Goal: Find specific page/section: Find specific page/section

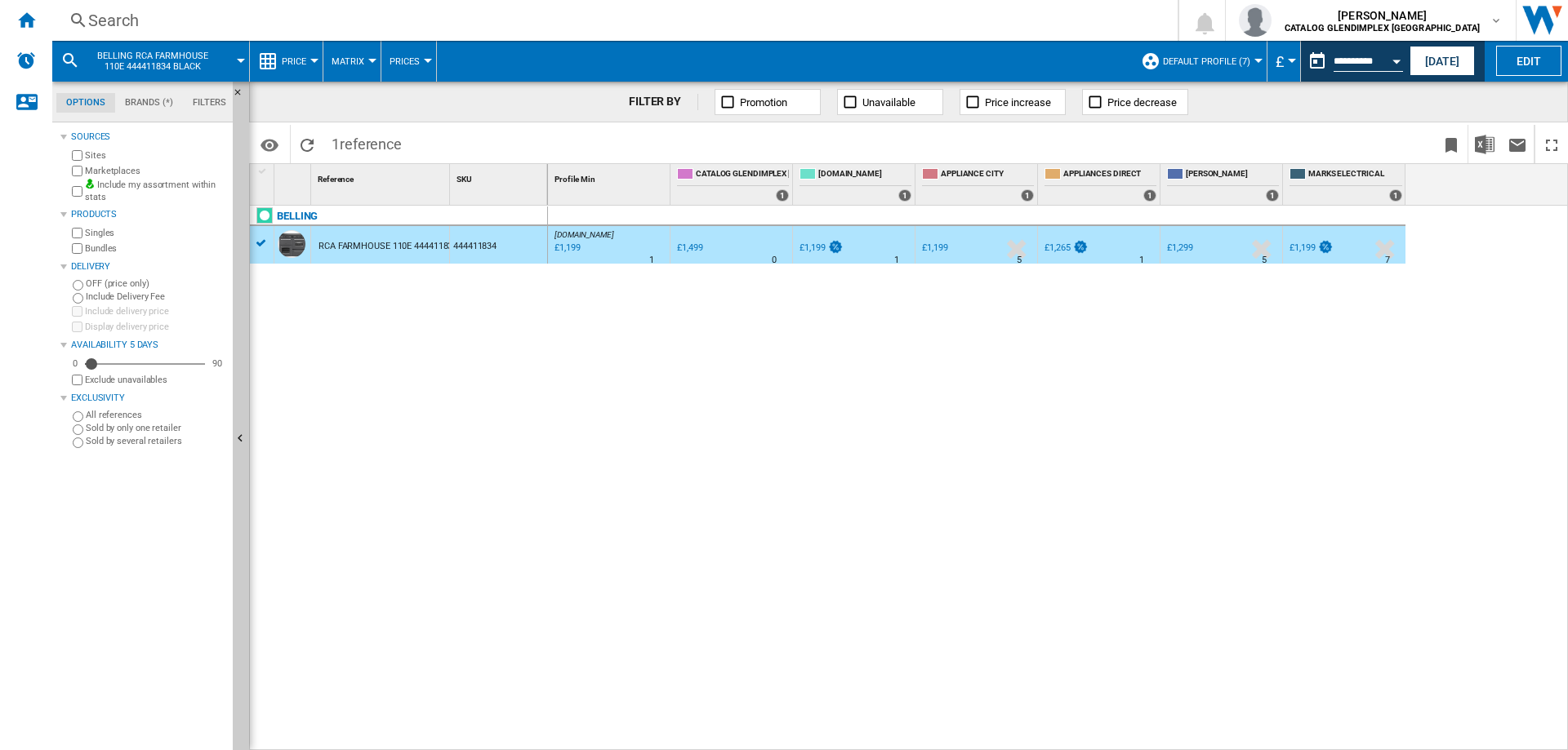
click at [362, 141] on span "reference" at bounding box center [371, 144] width 62 height 17
click at [323, 139] on span "1 reference" at bounding box center [366, 142] width 87 height 34
click at [185, 16] on div "Search" at bounding box center [612, 20] width 1047 height 23
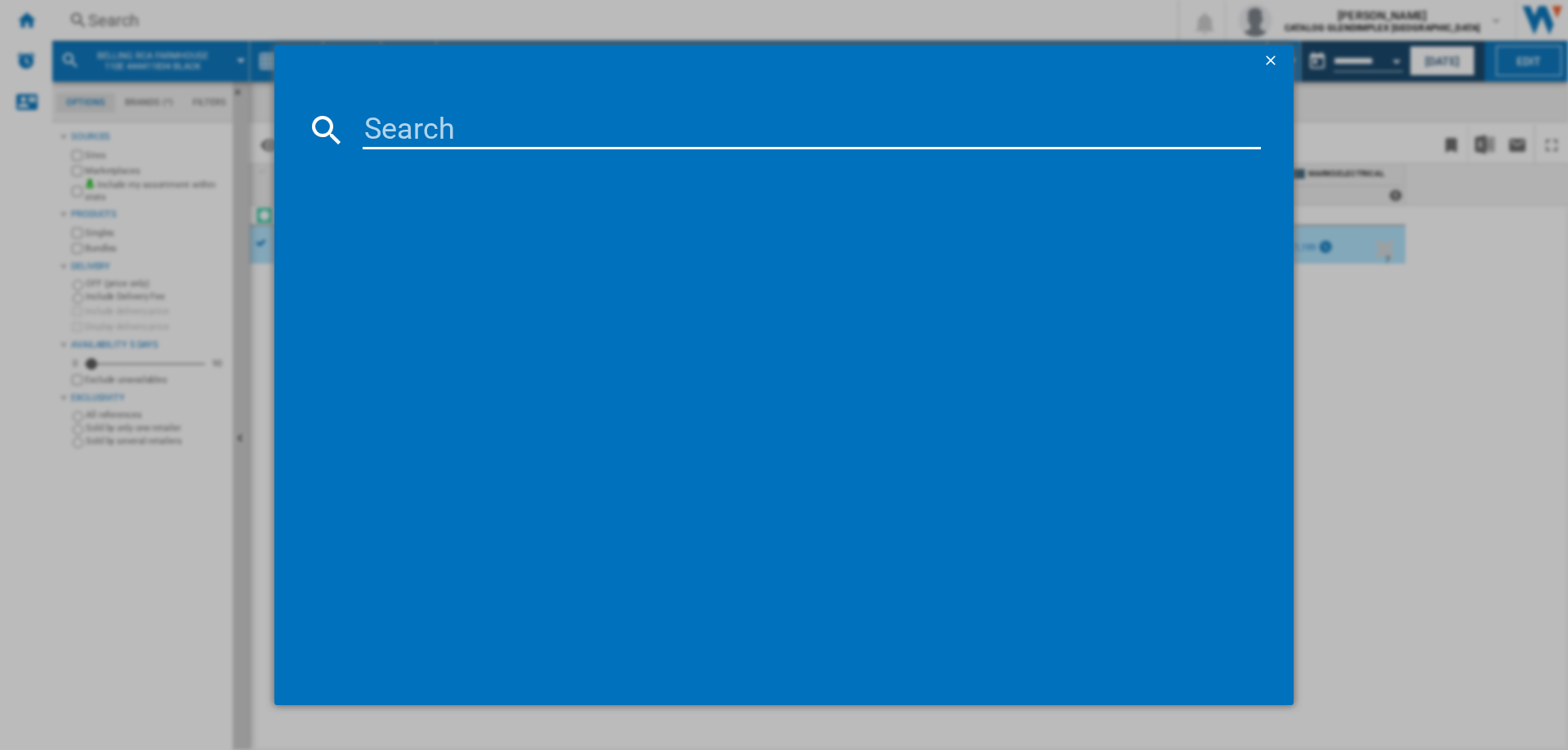
click at [413, 124] on input at bounding box center [811, 130] width 898 height 40
type input "444411853"
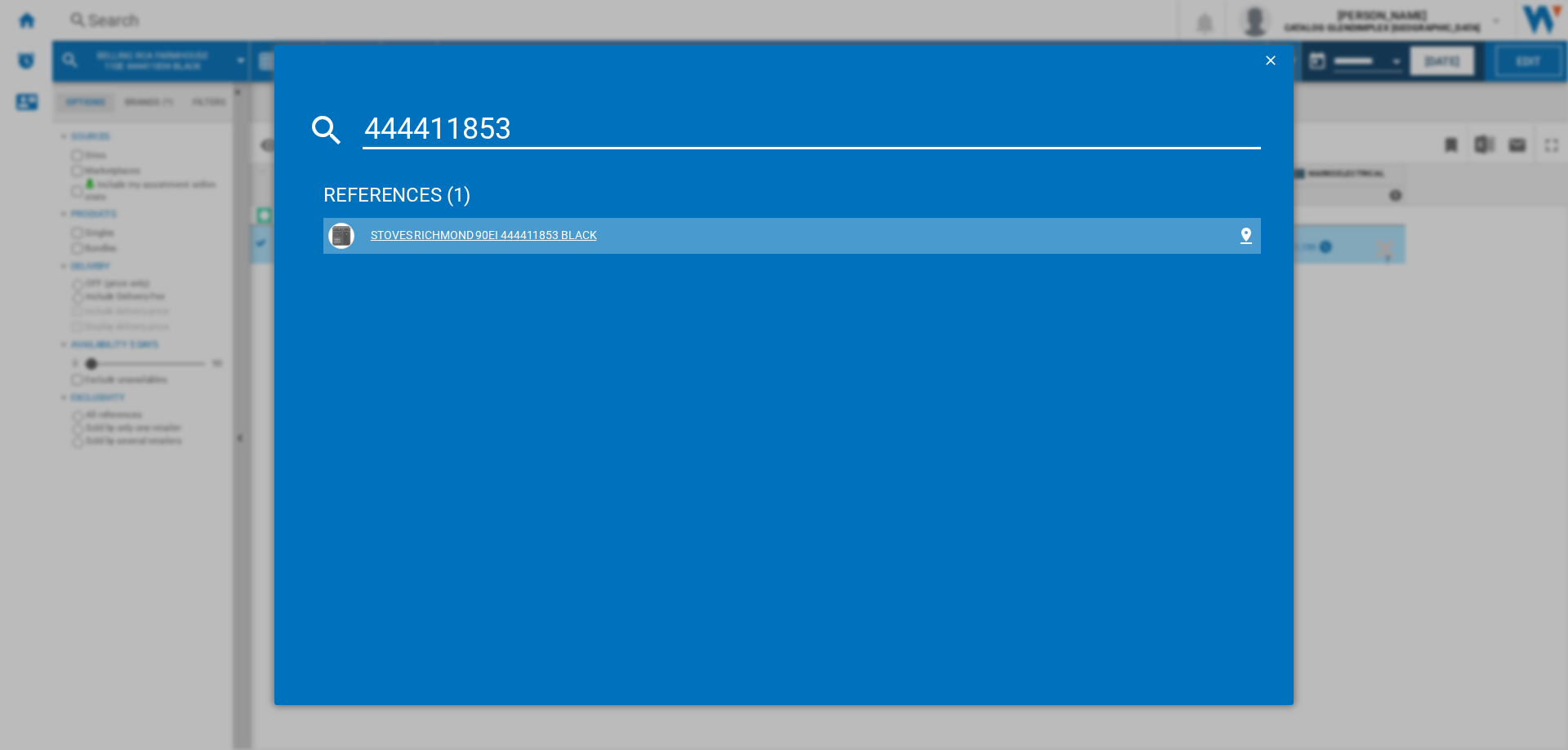
click at [541, 237] on div "STOVES RICHMOND 90EI 444411853 BLACK" at bounding box center [795, 236] width 882 height 16
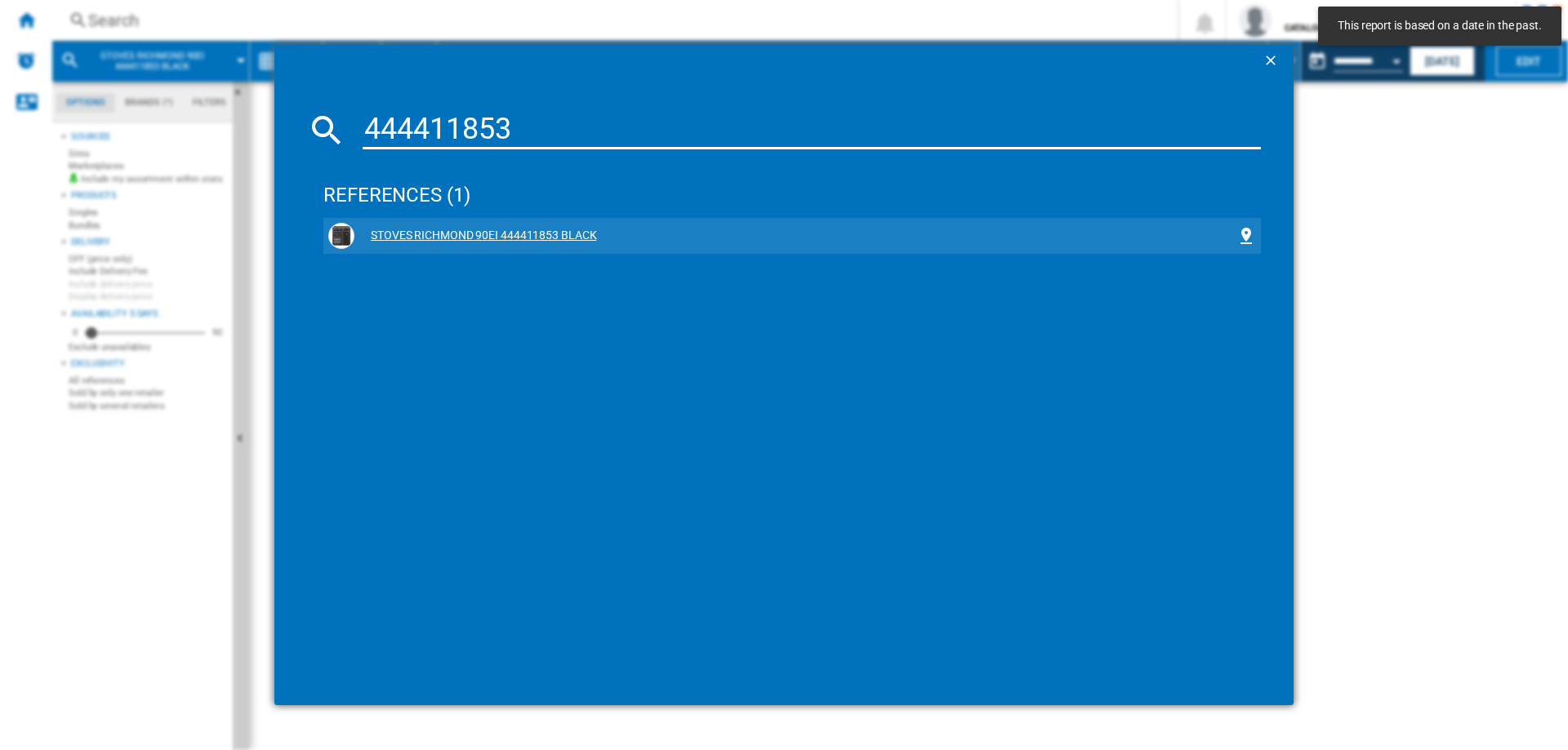
click at [547, 249] on div "STOVES RICHMOND 90EI 444411853 BLACK" at bounding box center [792, 236] width 938 height 36
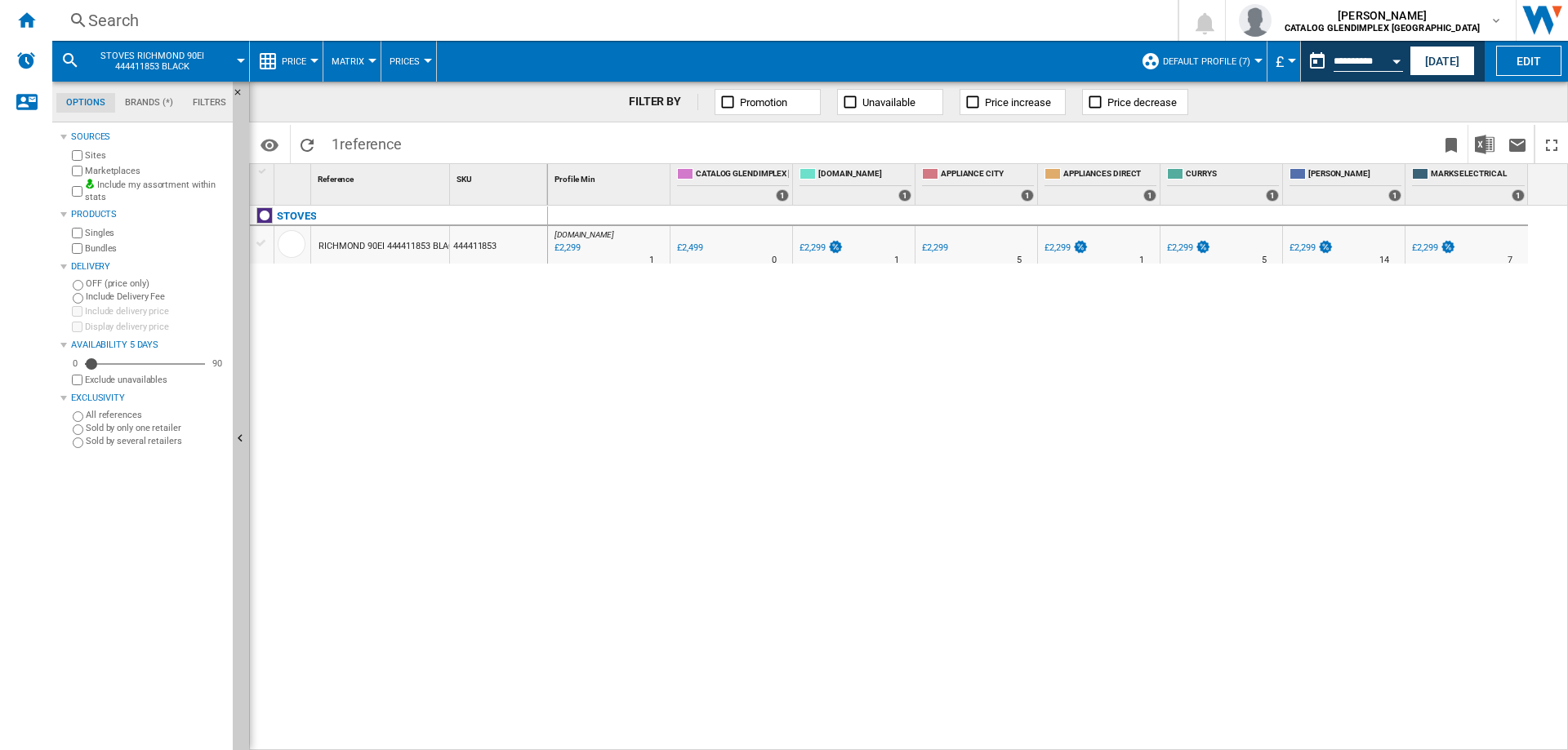
click at [125, 25] on div "Search" at bounding box center [612, 20] width 1047 height 23
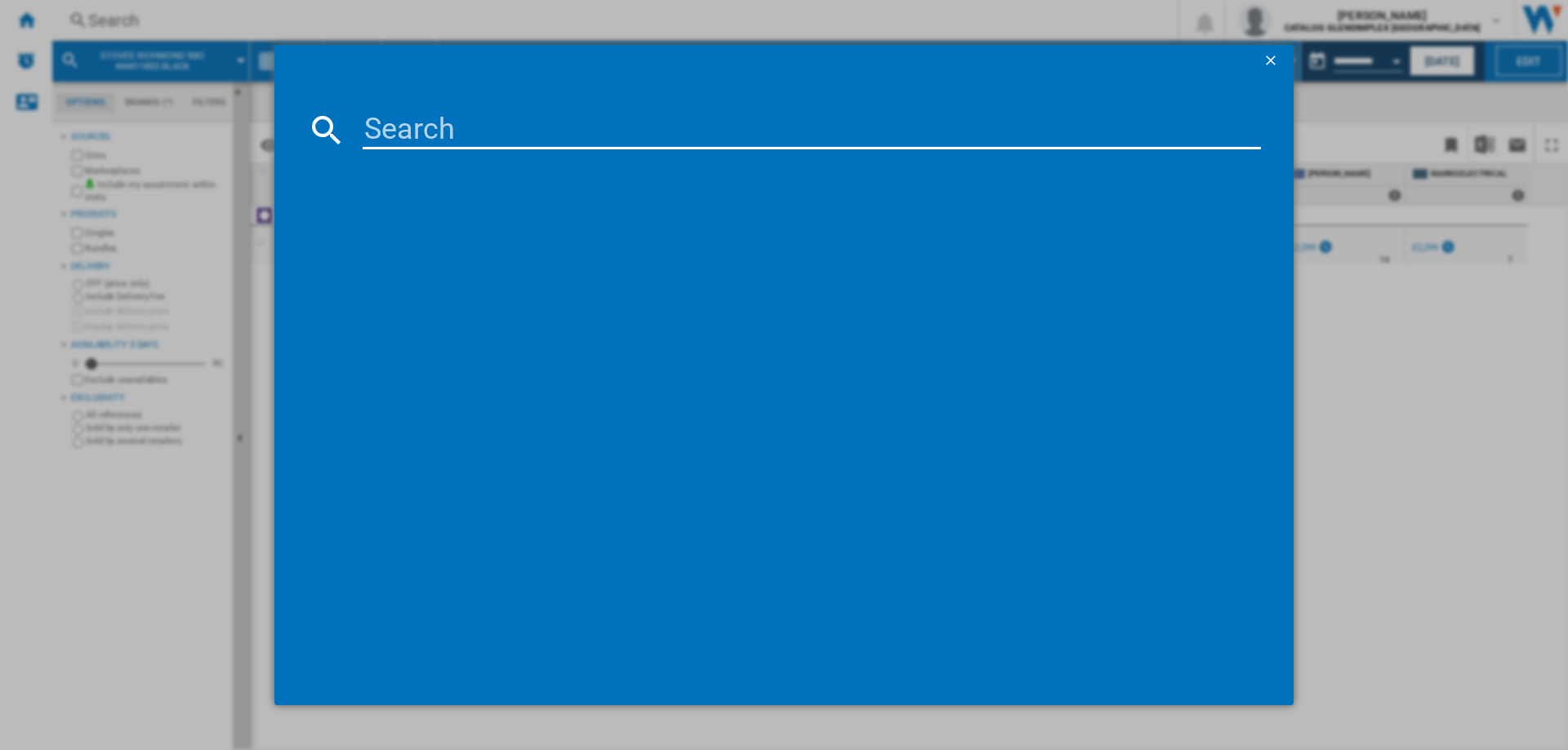
click at [505, 142] on input at bounding box center [811, 130] width 898 height 40
type input "444411794"
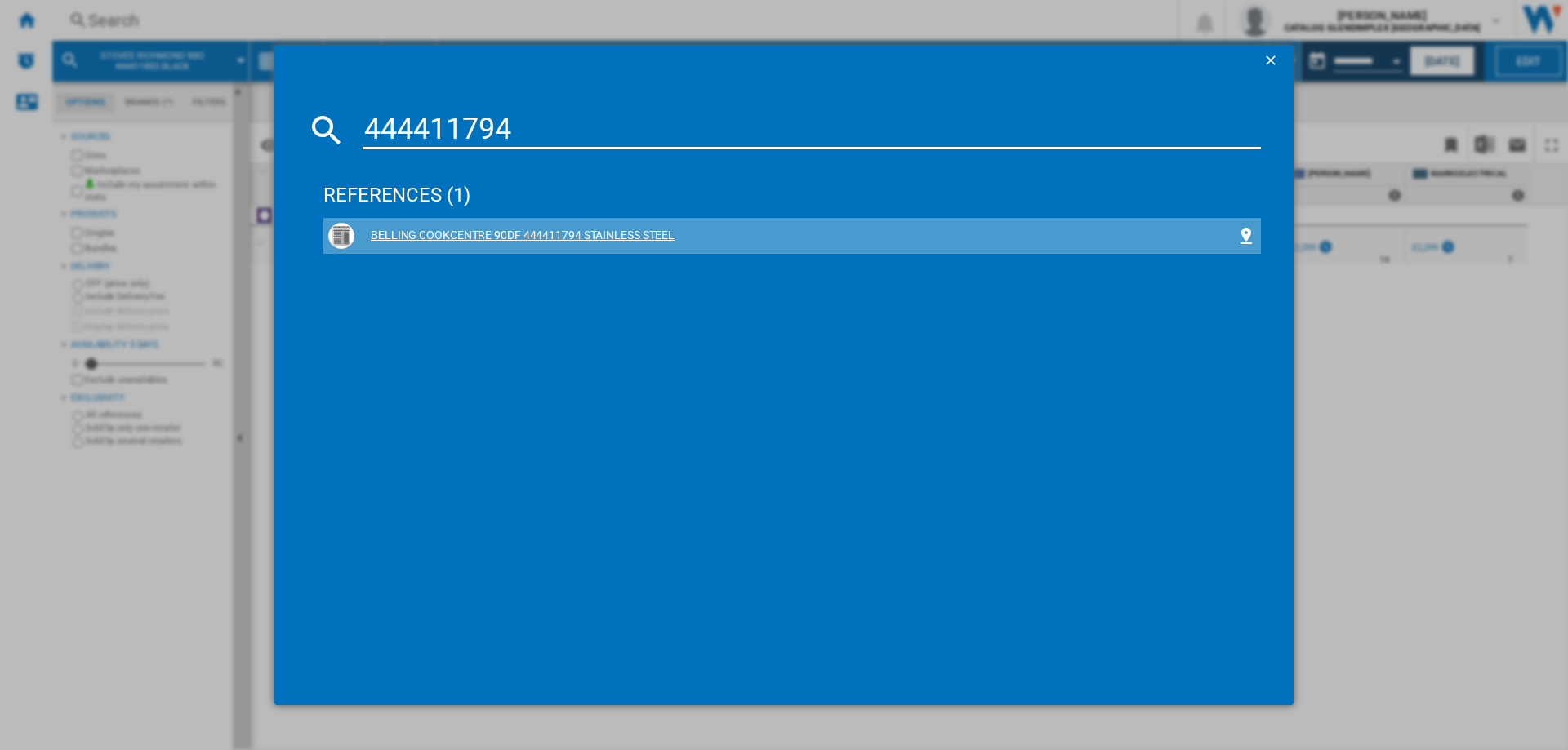
click at [629, 236] on div "BELLING COOKCENTRE 90DF 444411794 STAINLESS STEEL" at bounding box center [795, 236] width 882 height 16
